Goal: Transaction & Acquisition: Download file/media

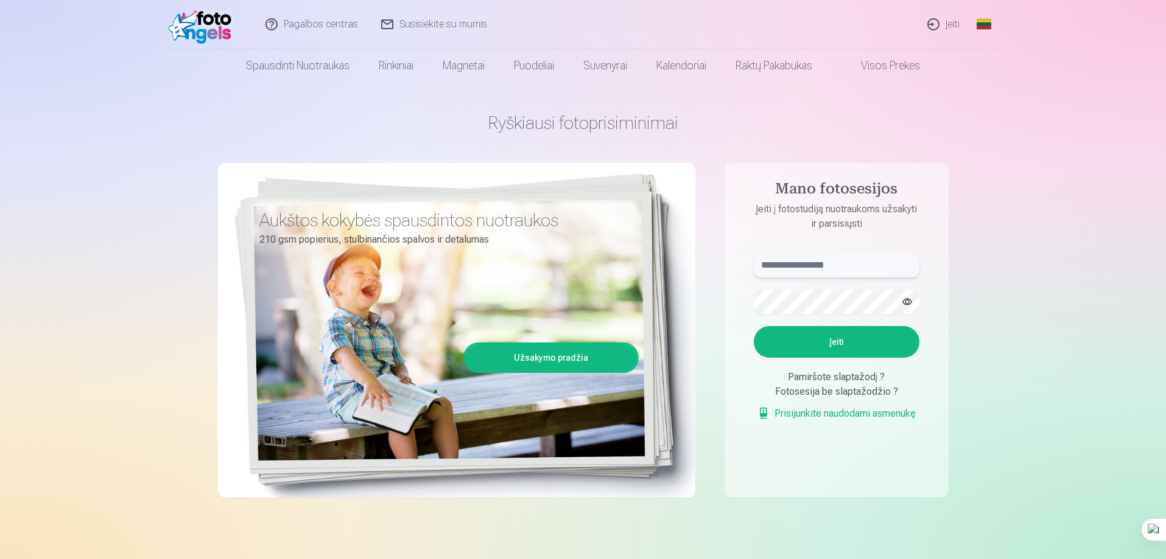
type input "**********"
click at [835, 340] on button "Įeiti" at bounding box center [837, 342] width 166 height 32
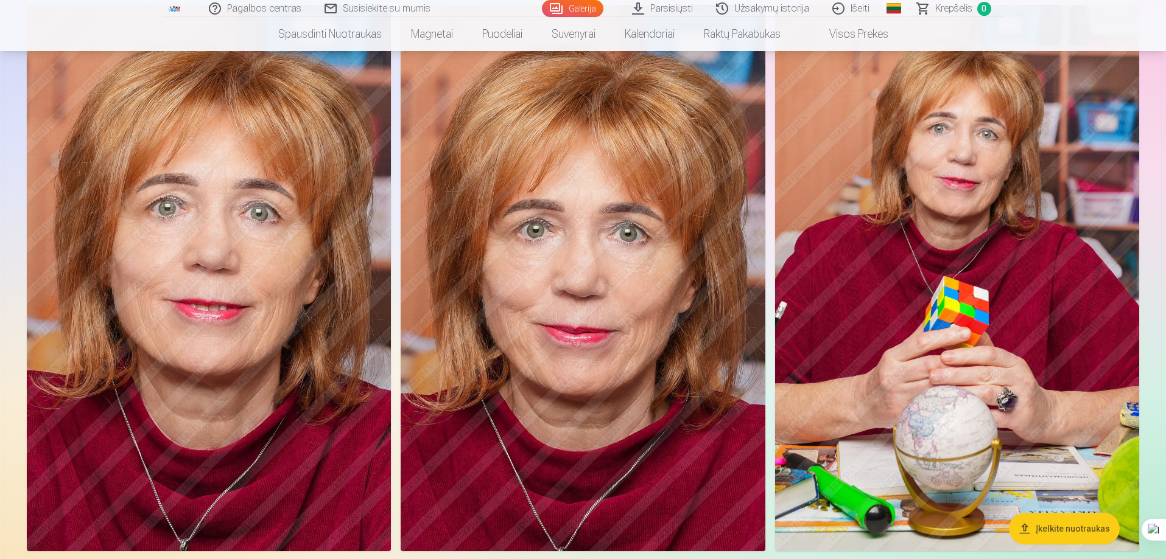
scroll to position [670, 0]
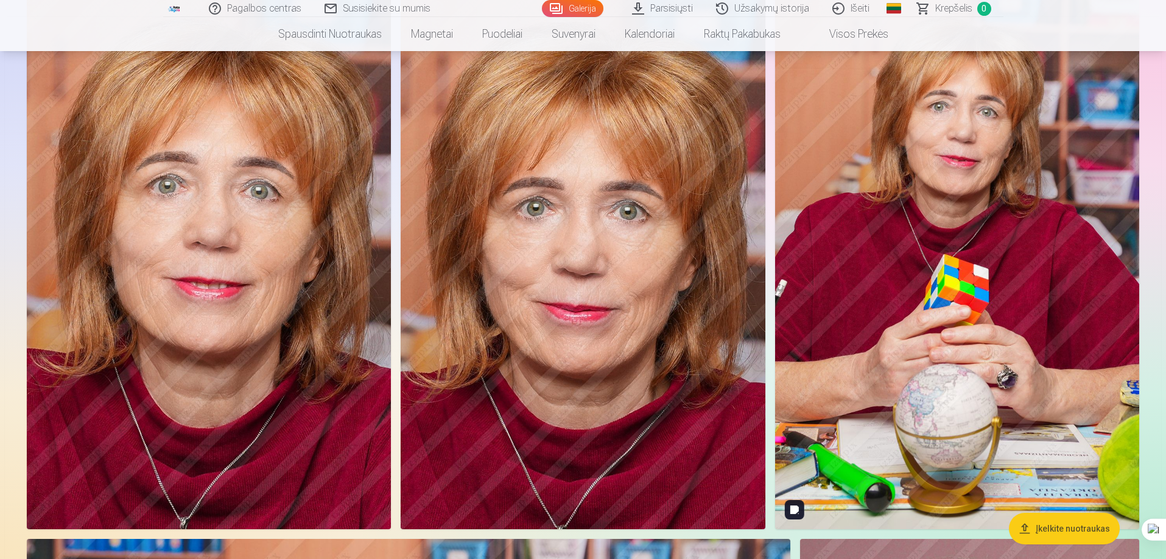
click at [990, 262] on img at bounding box center [957, 256] width 364 height 547
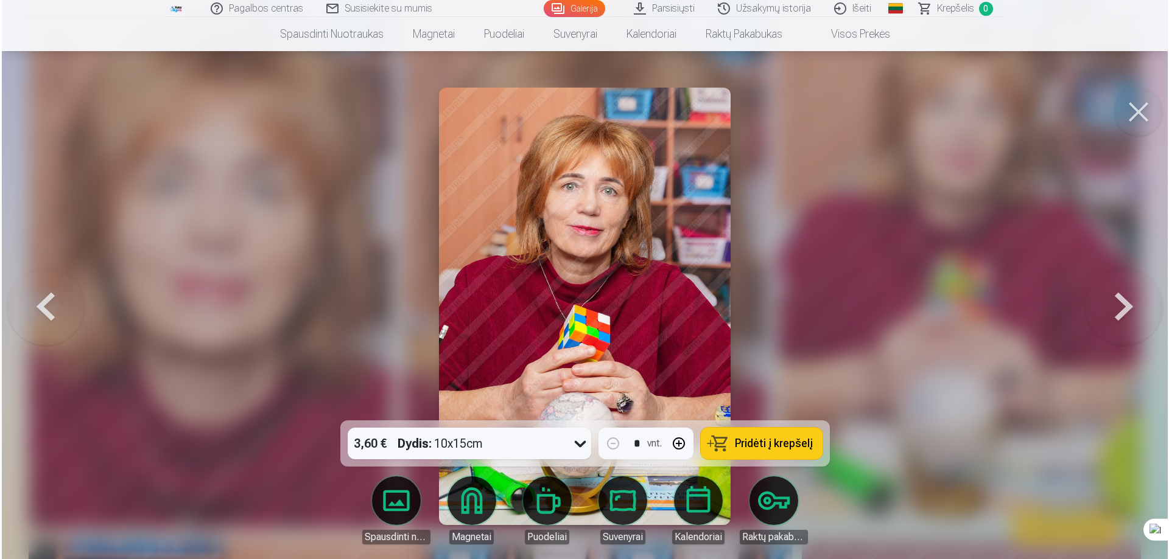
scroll to position [671, 0]
click at [643, 7] on link "Parsisiųsti" at bounding box center [664, 8] width 84 height 17
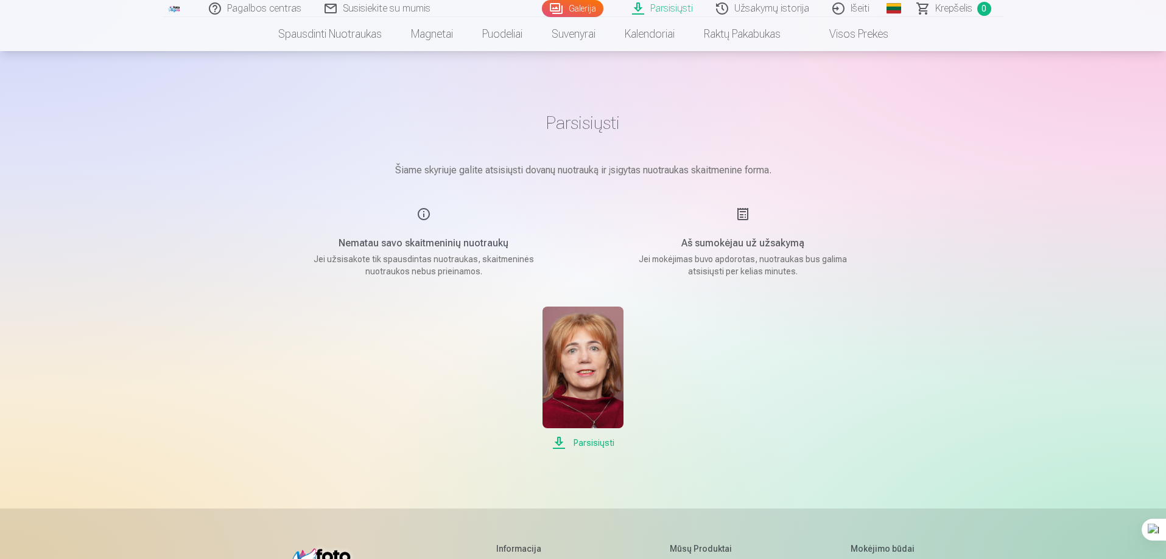
scroll to position [284, 0]
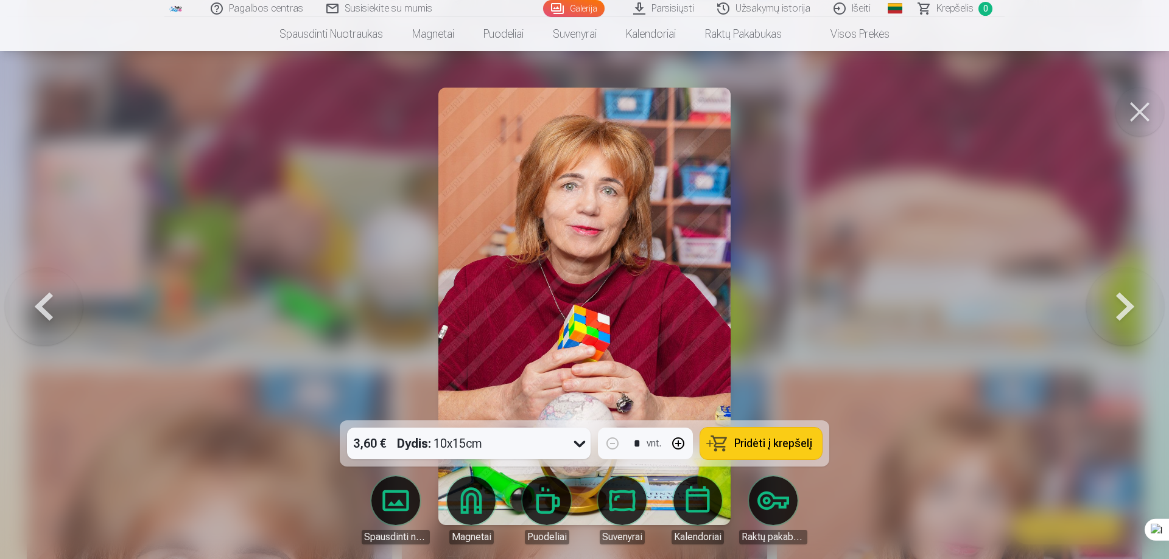
click at [111, 311] on div at bounding box center [584, 279] width 1169 height 559
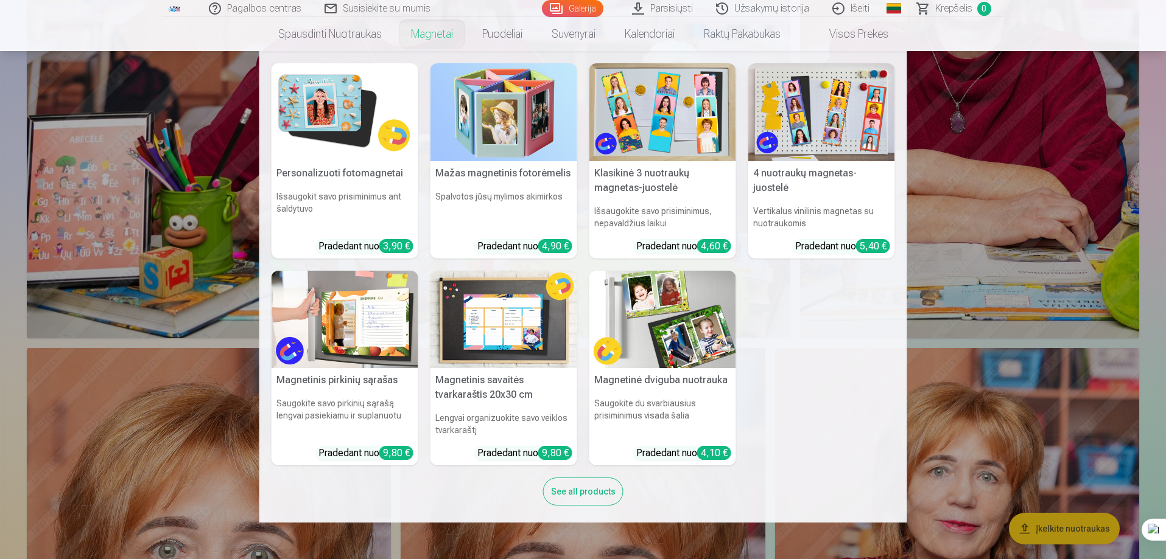
click at [363, 382] on h5 "Magnetinis pirkinių sąrašas" at bounding box center [344, 380] width 147 height 24
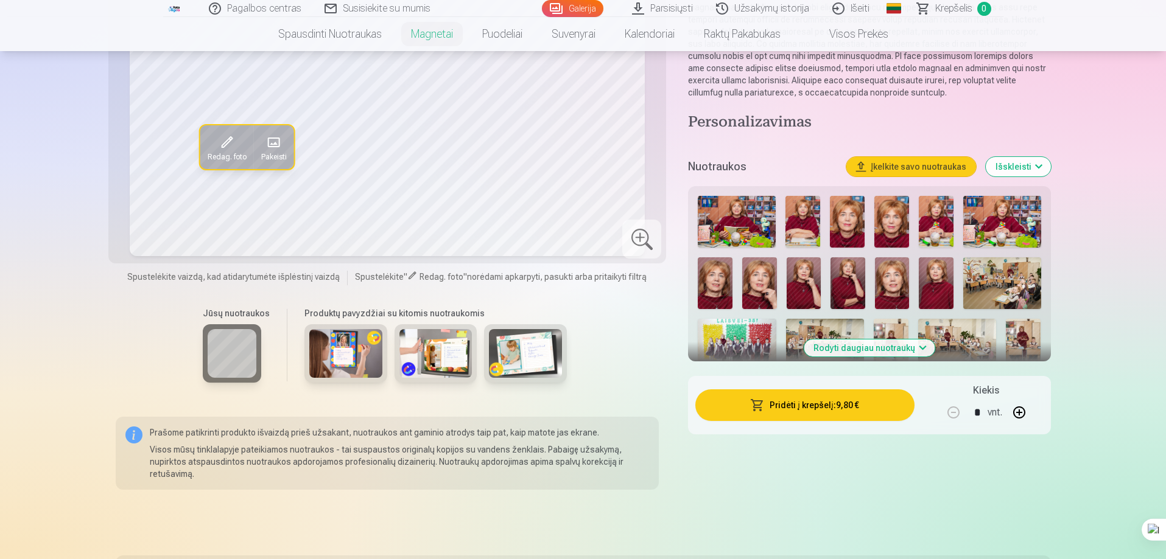
scroll to position [183, 0]
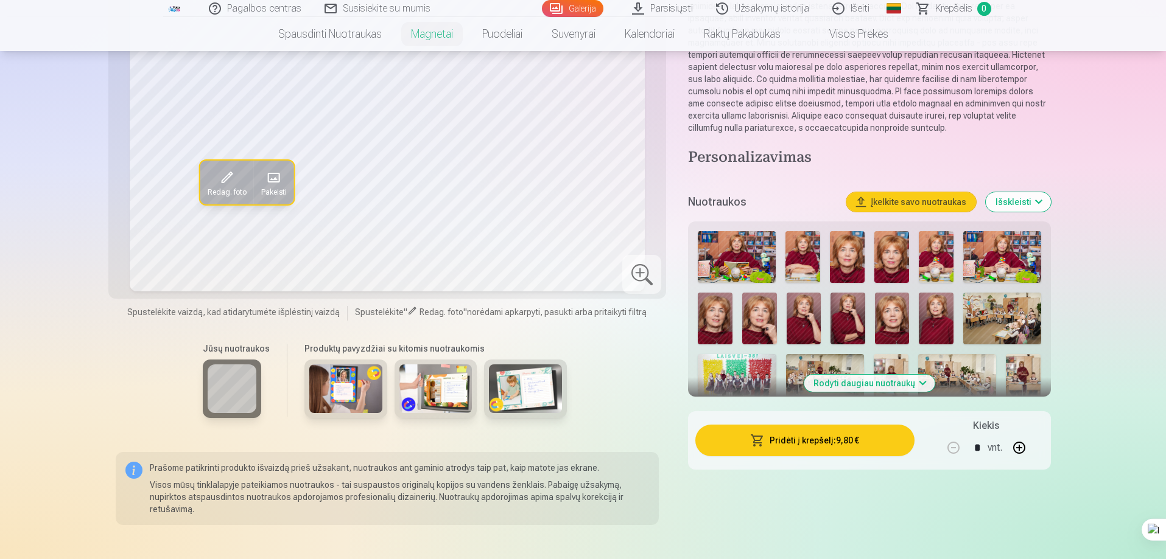
click at [875, 375] on button "Rodyti daugiau nuotraukų" at bounding box center [869, 383] width 131 height 17
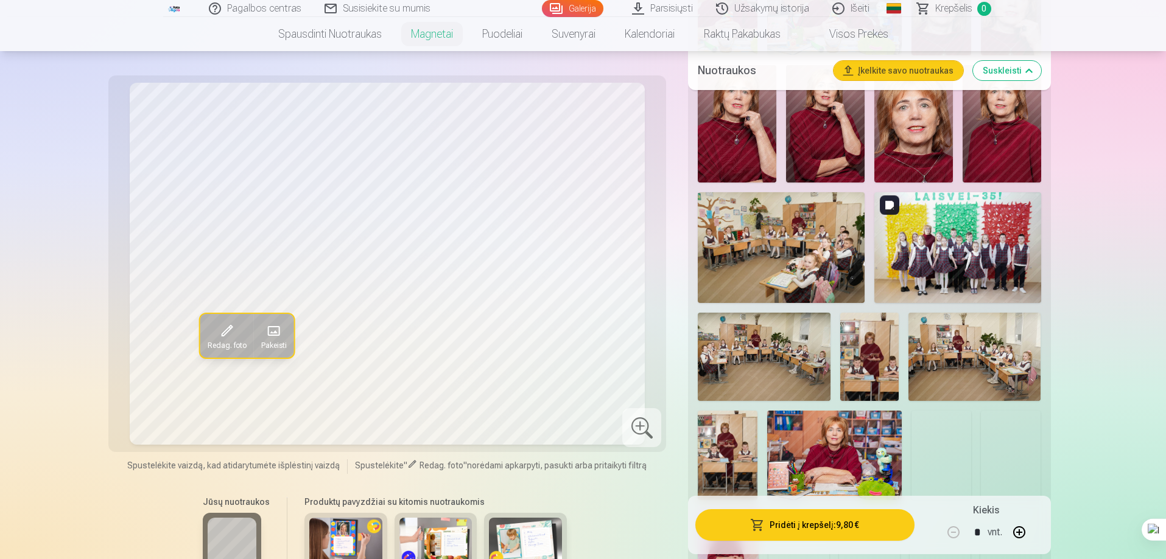
scroll to position [487, 0]
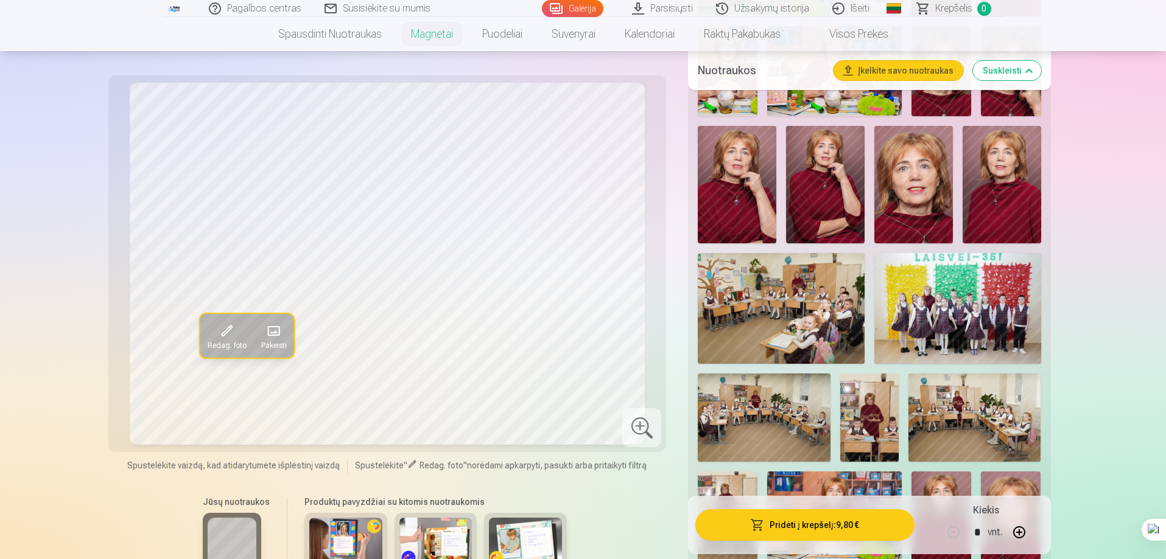
click at [827, 172] on img at bounding box center [825, 184] width 79 height 117
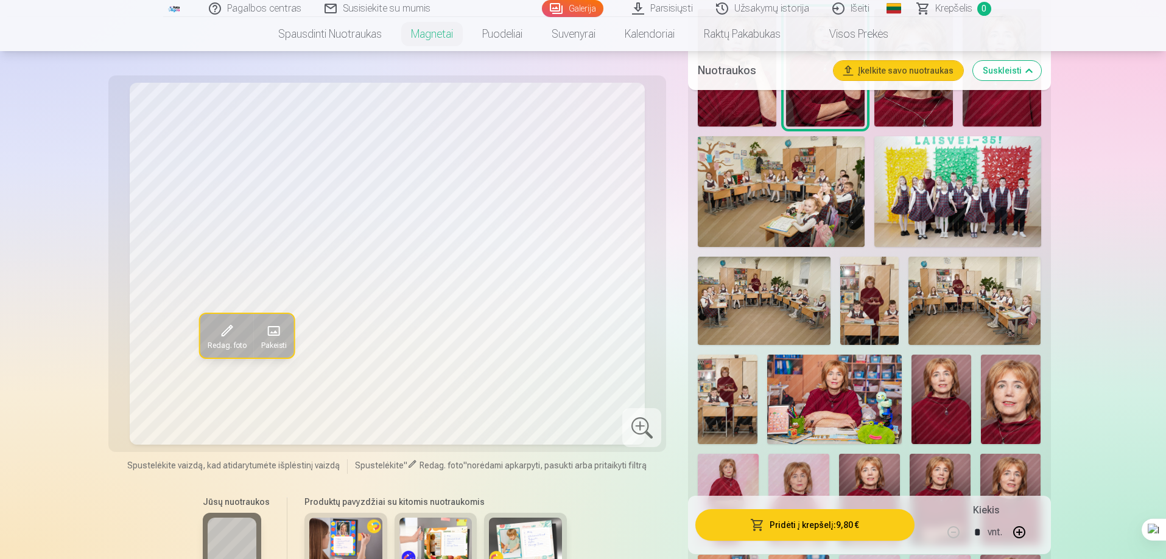
scroll to position [670, 0]
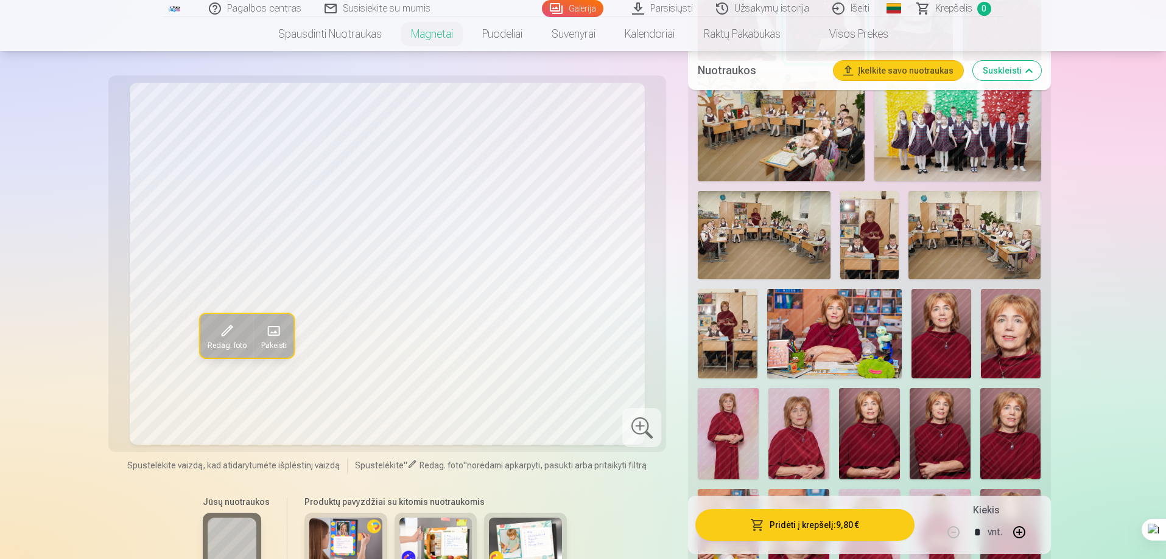
click at [737, 309] on img at bounding box center [728, 333] width 60 height 89
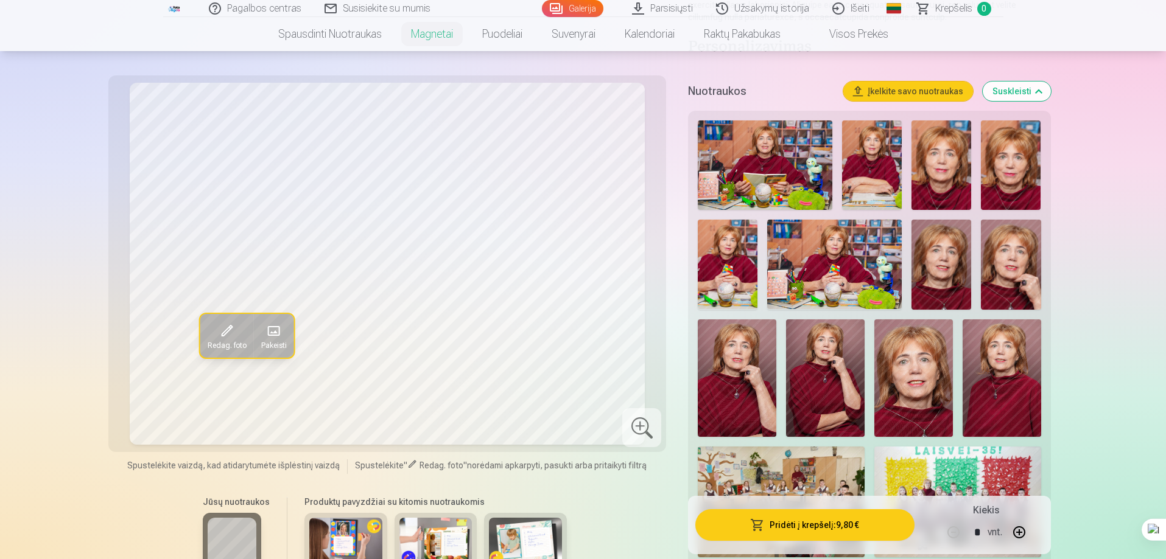
scroll to position [243, 0]
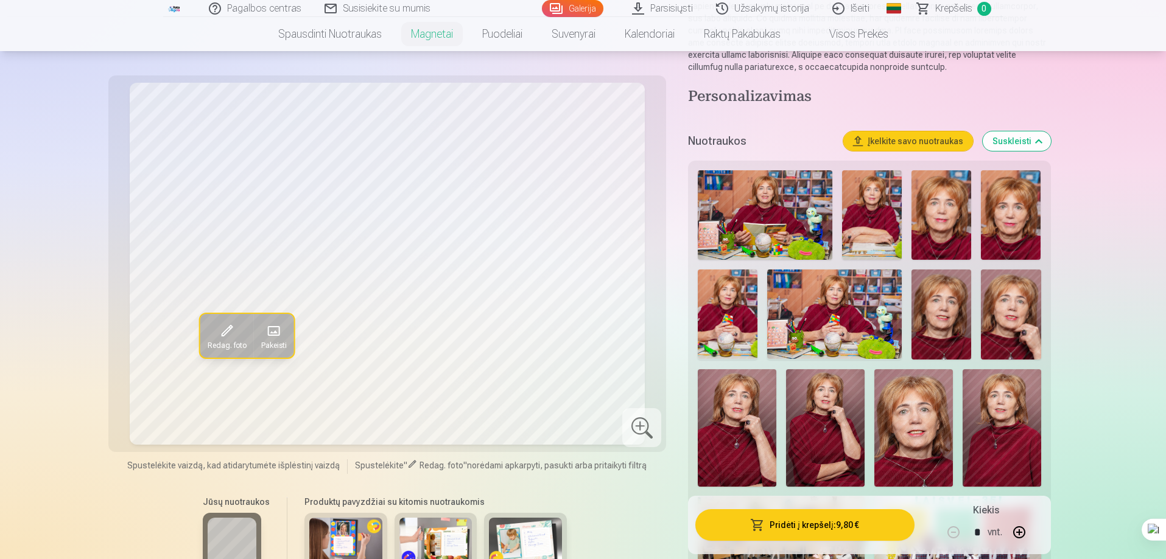
click at [850, 35] on link "Visos prekės" at bounding box center [849, 34] width 108 height 34
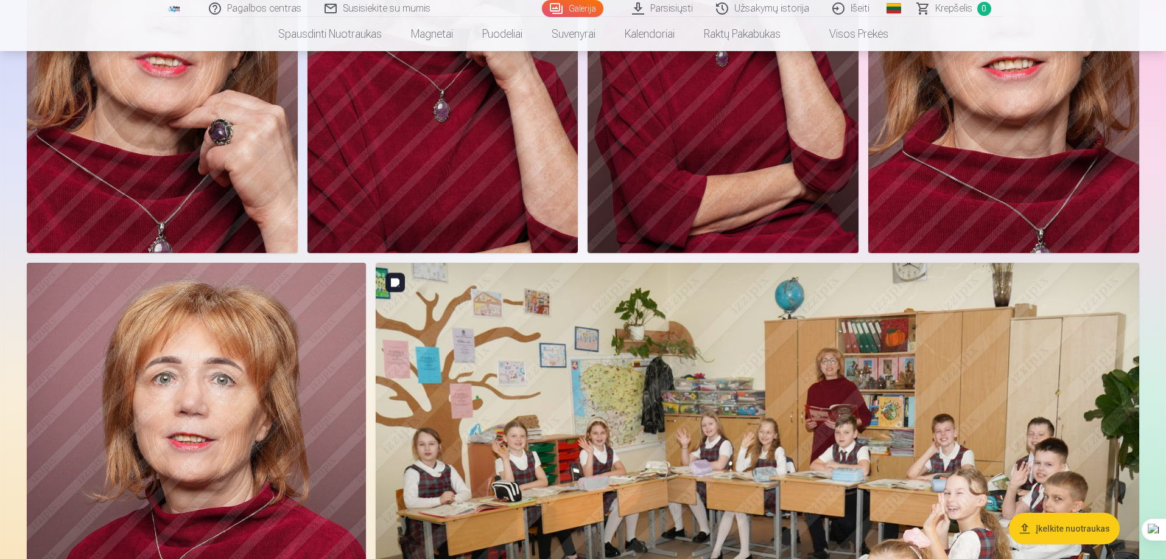
scroll to position [1826, 0]
